Goal: Communication & Community: Answer question/provide support

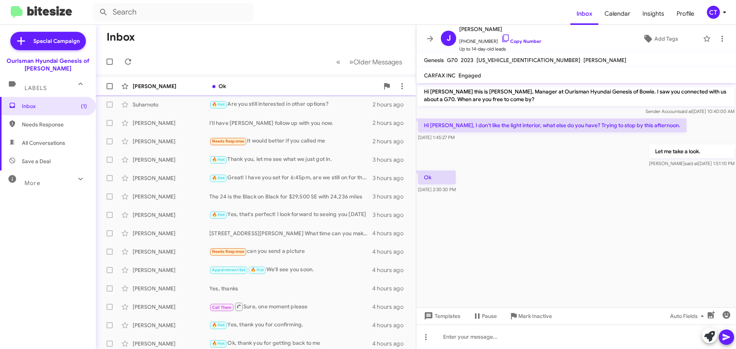
click at [237, 92] on div "James Bailey Ok 25 minutes ago" at bounding box center [256, 86] width 308 height 15
click at [501, 38] on icon at bounding box center [505, 38] width 9 height 9
drag, startPoint x: 572, startPoint y: 126, endPoint x: 424, endPoint y: 128, distance: 148.8
click at [424, 128] on p "Hi [PERSON_NAME], I don't like the light interior, what else do you have? Tryin…" at bounding box center [552, 125] width 269 height 14
drag, startPoint x: 525, startPoint y: 181, endPoint x: 513, endPoint y: 181, distance: 11.9
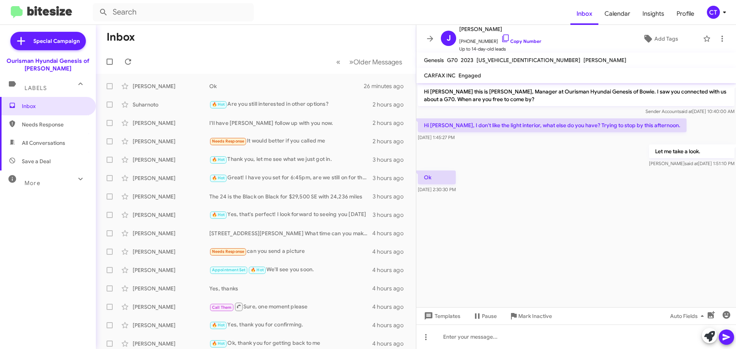
click at [526, 181] on div "Ok Aug 14, 2025, 2:30:30 PM" at bounding box center [576, 182] width 320 height 26
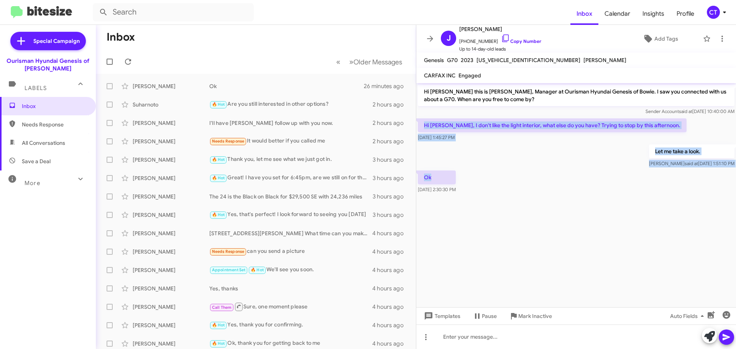
drag, startPoint x: 423, startPoint y: 125, endPoint x: 603, endPoint y: 172, distance: 185.9
click at [603, 172] on div "Hi James this is Ciara Taylor, Manager at Ourisman Hyundai Genesis of Bowie. I …" at bounding box center [576, 139] width 320 height 112
copy div "Hi Ciara, I don't like the light interior, what else do you have? Trying to sto…"
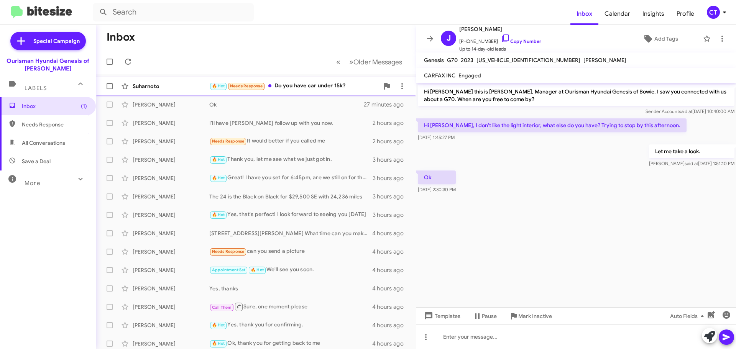
click at [299, 93] on div "Suharnoto 🔥 Hot Needs Response Do you have car under 15k? a minute ago" at bounding box center [256, 86] width 308 height 15
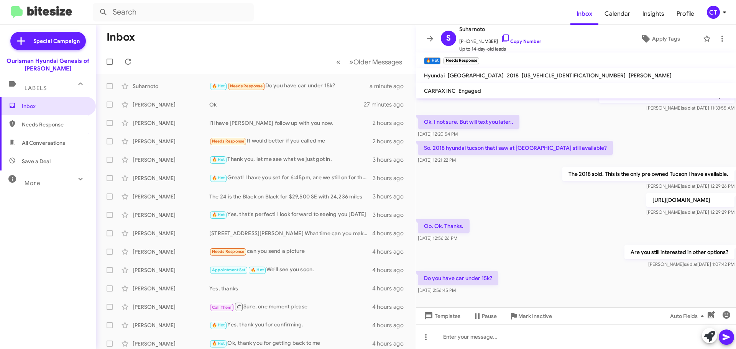
scroll to position [86, 0]
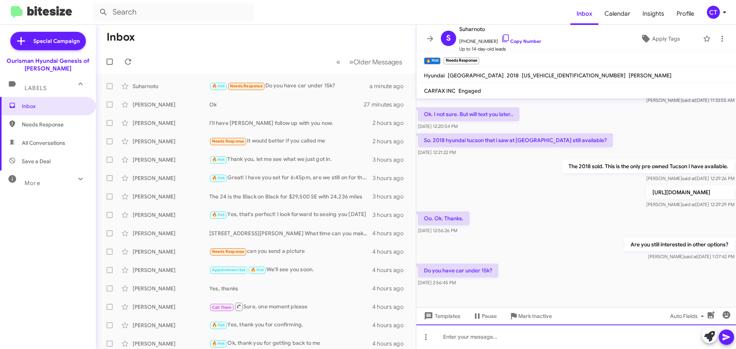
click at [480, 337] on div at bounding box center [576, 337] width 320 height 25
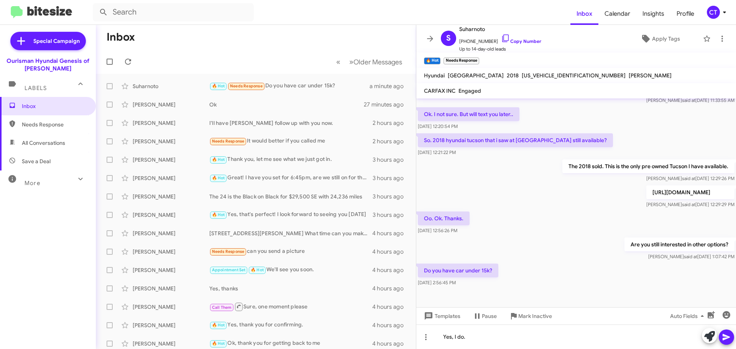
click at [725, 340] on icon at bounding box center [726, 337] width 9 height 9
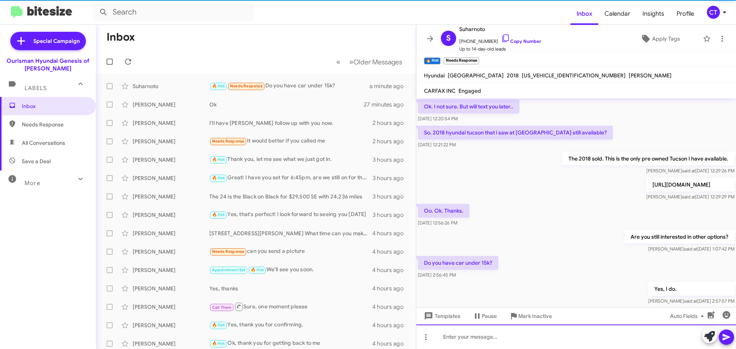
scroll to position [0, 0]
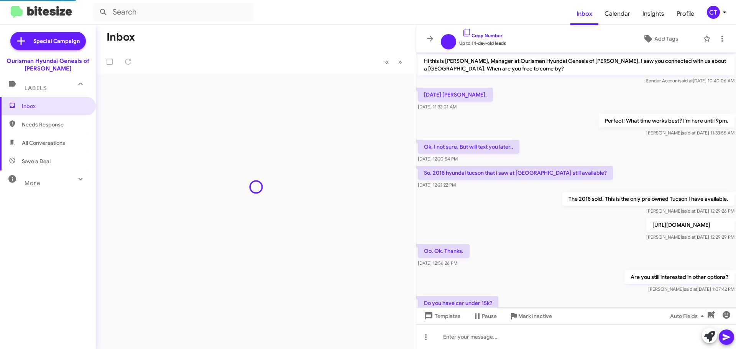
scroll to position [68, 0]
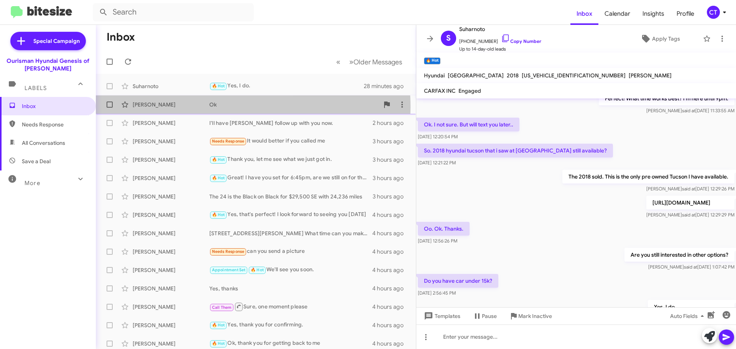
click at [206, 107] on div "[PERSON_NAME]" at bounding box center [171, 105] width 77 height 8
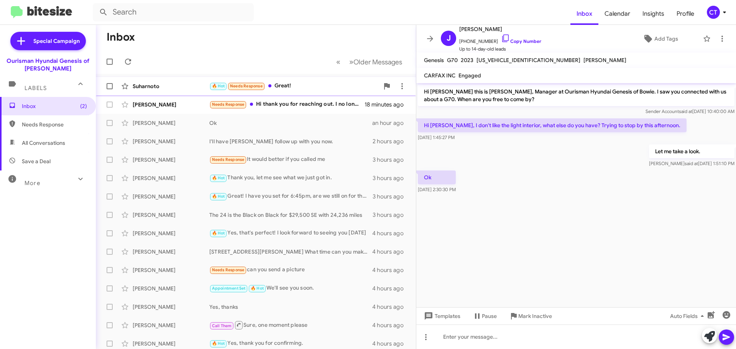
click at [283, 86] on div "🔥 Hot Needs Response Great!" at bounding box center [294, 86] width 170 height 9
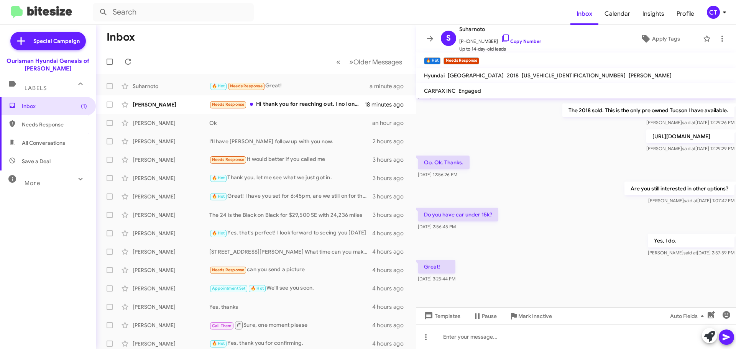
scroll to position [142, 0]
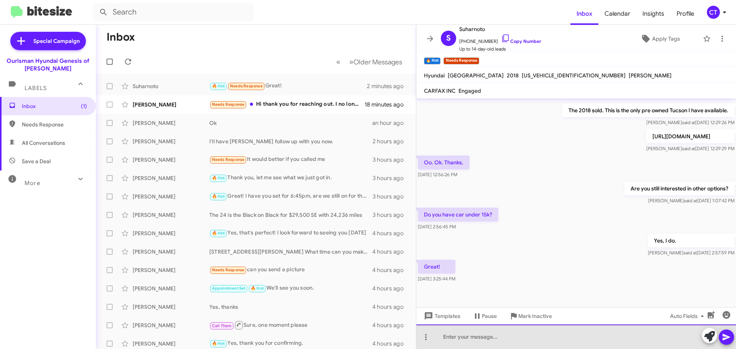
click at [489, 340] on div at bounding box center [576, 337] width 320 height 25
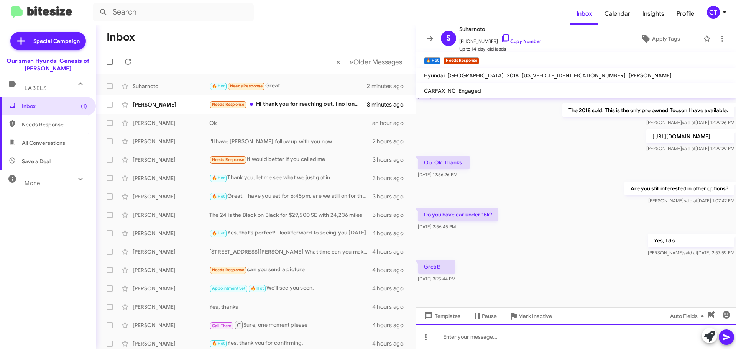
paste div
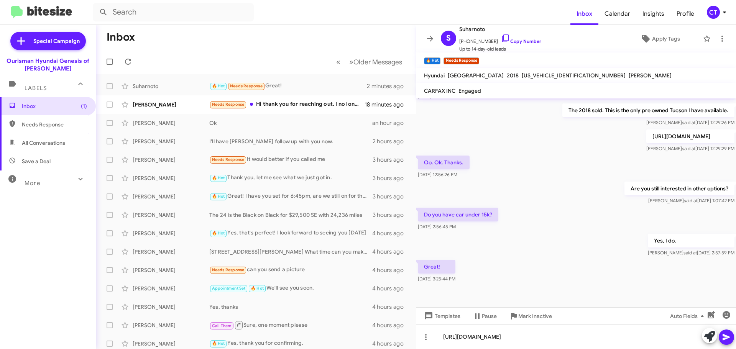
click at [720, 338] on button at bounding box center [726, 337] width 15 height 15
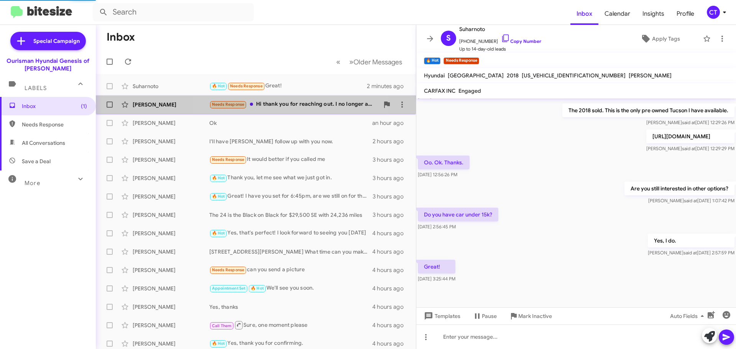
click at [295, 101] on div "Needs Response Hi thank you for reaching out. I no longer am interested in this…" at bounding box center [294, 104] width 170 height 9
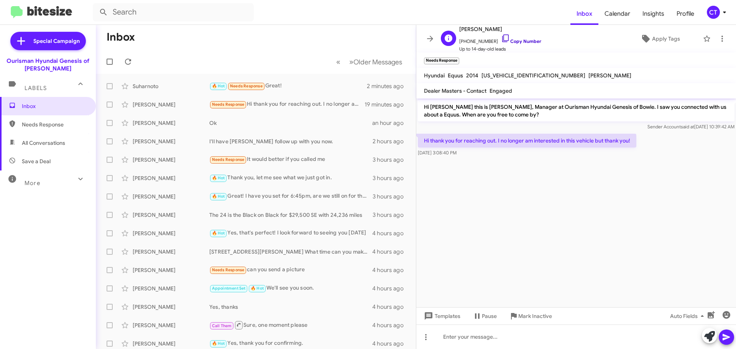
click at [501, 39] on icon at bounding box center [505, 38] width 9 height 9
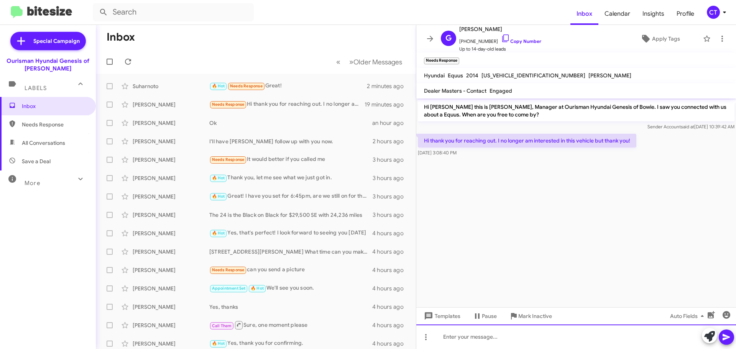
click at [458, 334] on div at bounding box center [576, 337] width 320 height 25
click at [496, 337] on div "Ok, thanks for lettingme know" at bounding box center [576, 337] width 320 height 25
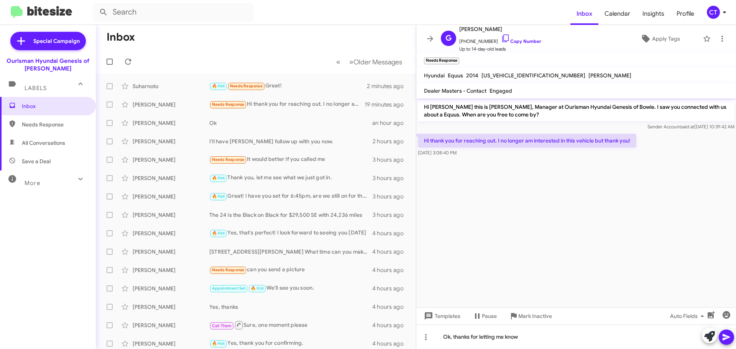
click at [732, 337] on button at bounding box center [726, 337] width 15 height 15
drag, startPoint x: 724, startPoint y: 12, endPoint x: 719, endPoint y: 17, distance: 7.9
click at [724, 11] on icon at bounding box center [724, 12] width 9 height 9
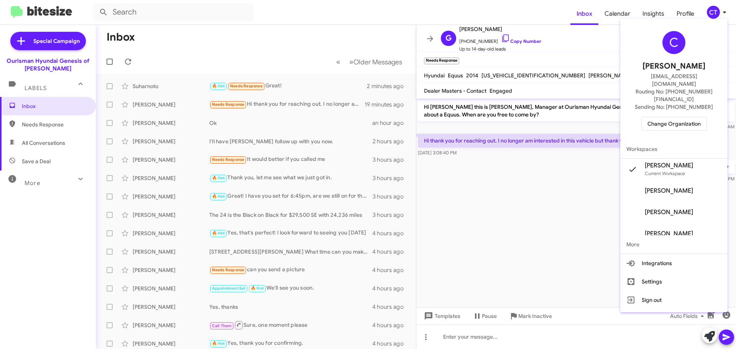
click at [670, 117] on span "Change Organization" at bounding box center [674, 123] width 53 height 13
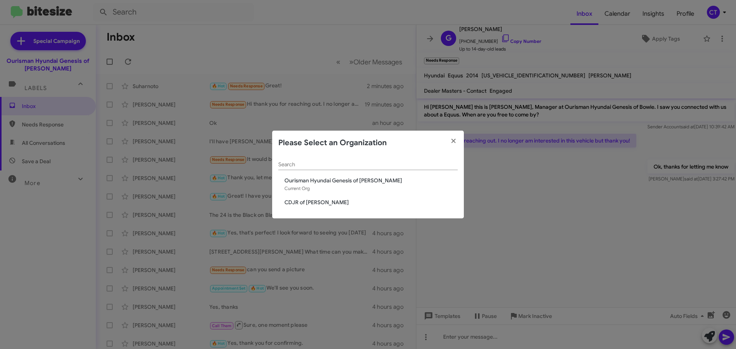
click at [319, 201] on span "CDJR of Bowie" at bounding box center [371, 203] width 173 height 8
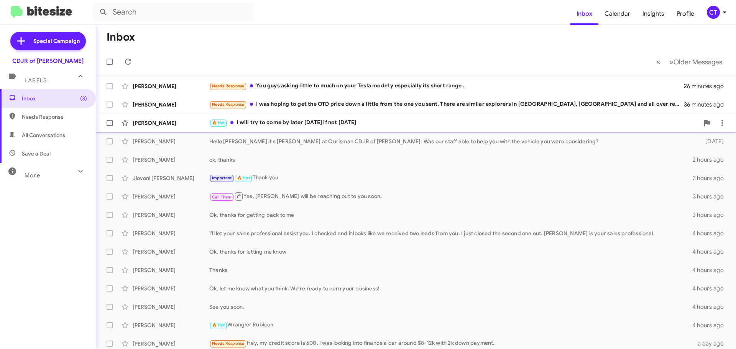
drag, startPoint x: 317, startPoint y: 123, endPoint x: 314, endPoint y: 128, distance: 5.7
click at [316, 123] on div "🔥 Hot I will try to come by later today if not tomorrow" at bounding box center [454, 122] width 490 height 9
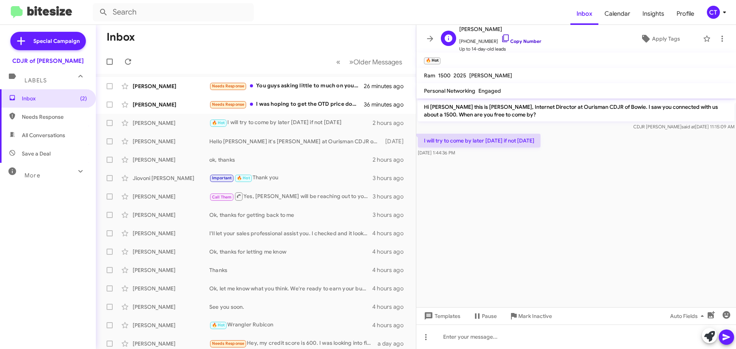
click at [501, 36] on icon at bounding box center [505, 38] width 9 height 9
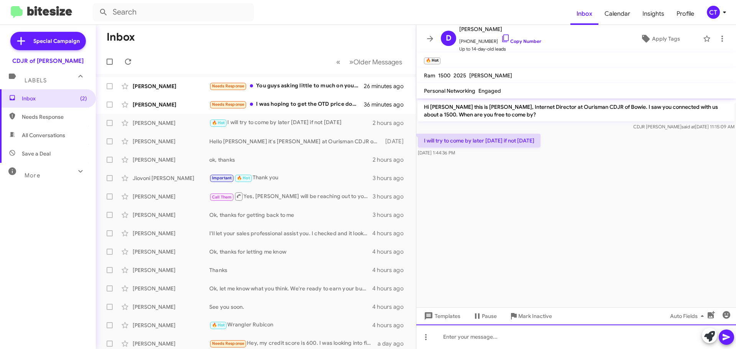
click at [475, 340] on div at bounding box center [576, 337] width 320 height 25
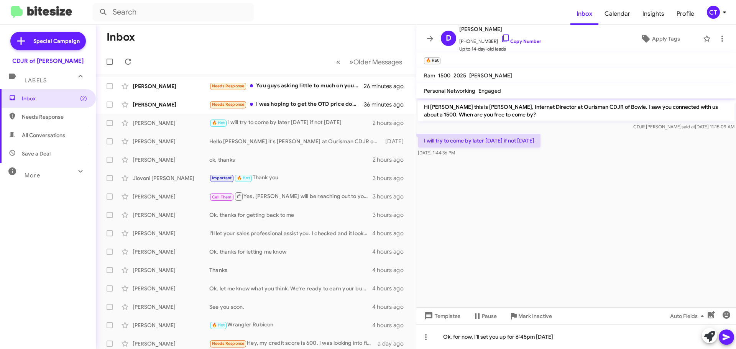
click at [726, 338] on icon at bounding box center [726, 337] width 7 height 7
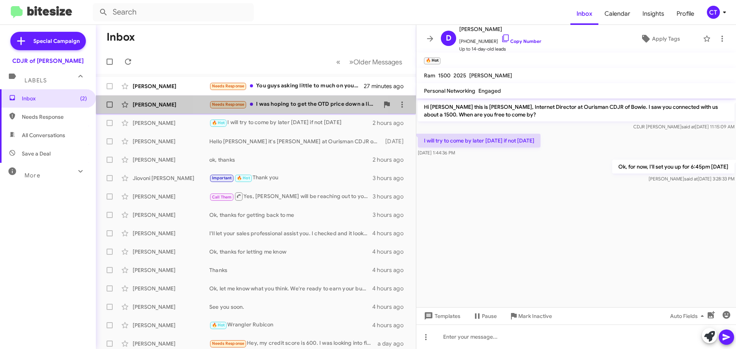
click at [280, 108] on div "Needs Response I was hoping to get the OTD price down a little from the one you…" at bounding box center [294, 104] width 170 height 9
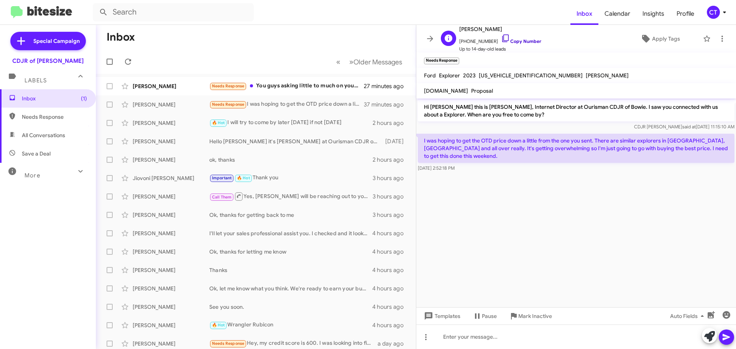
click at [501, 38] on icon at bounding box center [505, 38] width 9 height 9
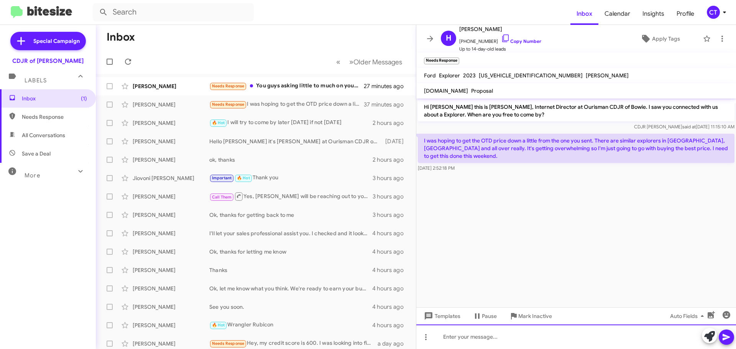
click at [488, 340] on div at bounding box center [576, 337] width 320 height 25
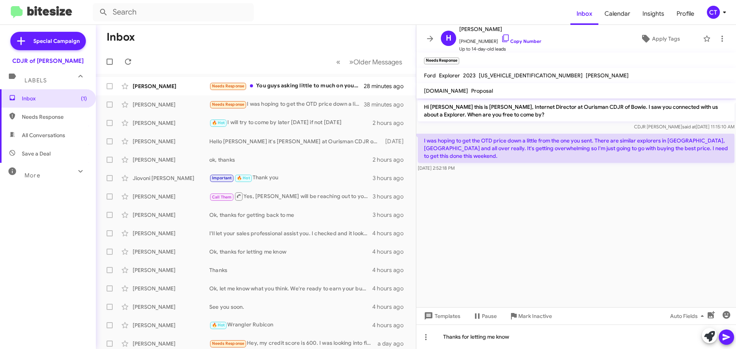
click at [727, 337] on icon at bounding box center [726, 337] width 9 height 9
drag, startPoint x: 418, startPoint y: 138, endPoint x: 470, endPoint y: 166, distance: 59.2
click at [470, 166] on div "I was hoping to get the OTD price down a little from the one you sent. There ar…" at bounding box center [576, 152] width 320 height 41
copy div "I was hoping to get the OTD price down a little from the one you sent. There ar…"
click at [529, 318] on span "Mark Inactive" at bounding box center [535, 316] width 34 height 14
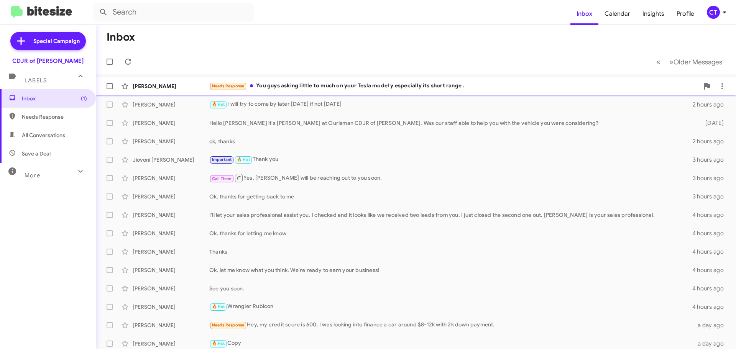
click at [283, 86] on div "Needs Response You guys asking little to much on your Tesla model y especially …" at bounding box center [454, 86] width 490 height 9
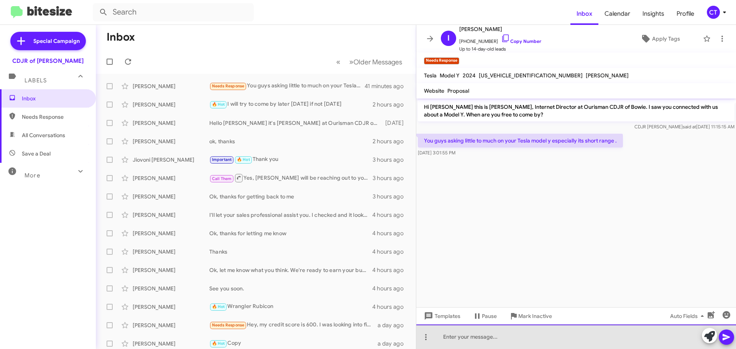
click at [492, 334] on div at bounding box center [576, 337] width 320 height 25
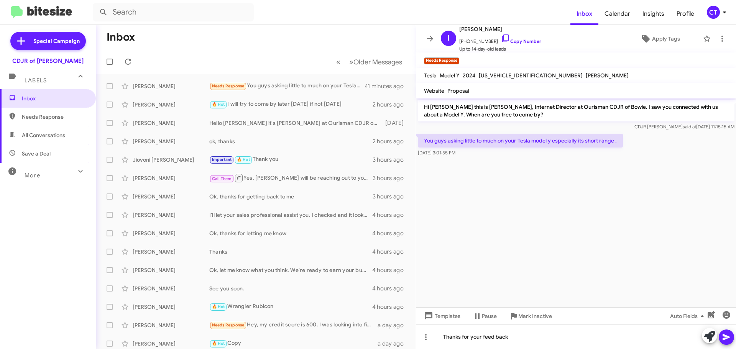
click at [725, 336] on icon at bounding box center [726, 337] width 7 height 7
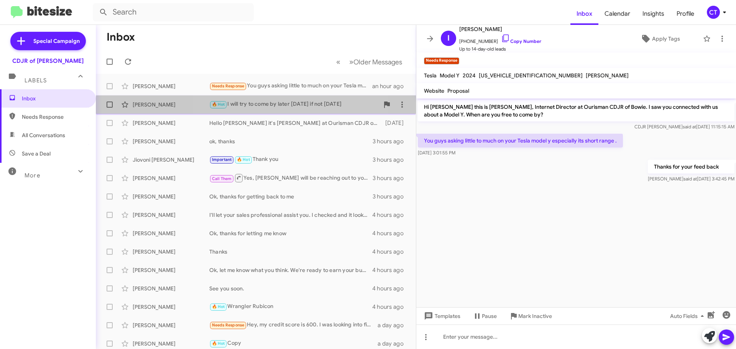
click at [270, 109] on div "Derek Tranter 🔥 Hot I will try to come by later today if not tomorrow 2 hours a…" at bounding box center [256, 104] width 308 height 15
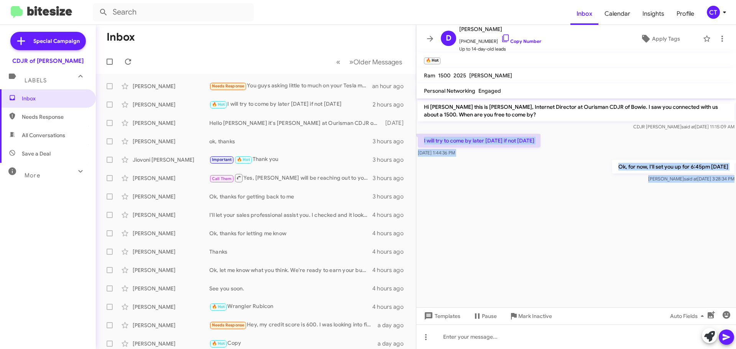
drag, startPoint x: 424, startPoint y: 138, endPoint x: 699, endPoint y: 188, distance: 279.5
click at [699, 188] on cdk-virtual-scroll-viewport "Hi Derek this is Ciara Taylor, Internet Director at Ourisman CDJR of Bowie. I s…" at bounding box center [576, 203] width 320 height 209
copy div "I will try to come by later today if not tomorrow Aug 14, 2025, 1:44:36 PM Ok, …"
